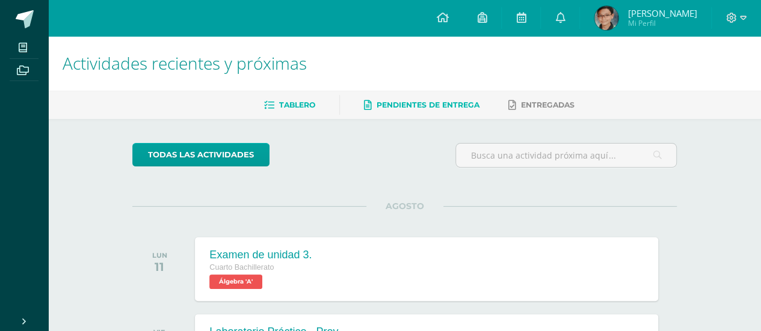
click at [401, 108] on span "Pendientes de entrega" at bounding box center [428, 104] width 103 height 9
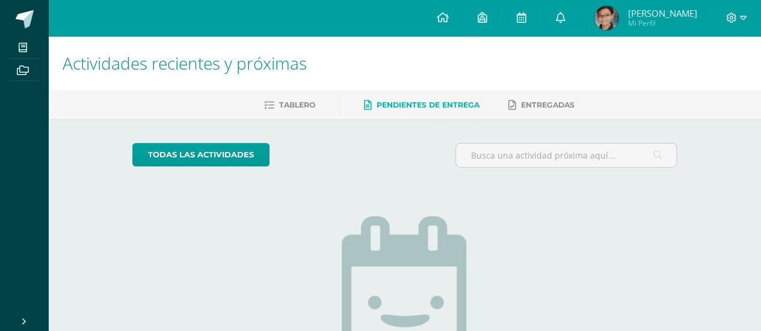
click at [323, 102] on ul "Tablero Pendientes de entrega Entregadas" at bounding box center [419, 105] width 713 height 20
click at [313, 107] on span "Tablero" at bounding box center [297, 104] width 36 height 9
